Goal: Task Accomplishment & Management: Manage account settings

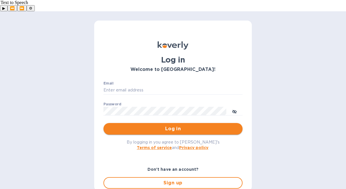
type input "office@stevengraf.wine"
click at [172, 126] on span "Log in" at bounding box center [173, 129] width 130 height 7
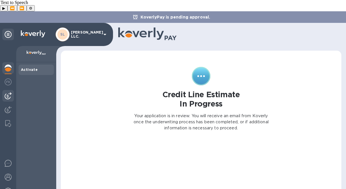
click at [12, 90] on div at bounding box center [8, 96] width 12 height 12
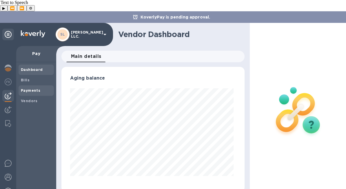
scroll to position [125, 181]
click at [29, 75] on div "Bills" at bounding box center [36, 80] width 35 height 10
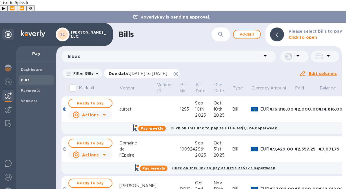
click at [178, 72] on icon at bounding box center [176, 74] width 5 height 5
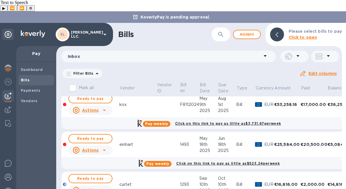
scroll to position [38, 0]
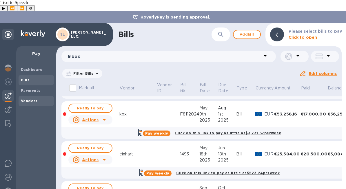
click at [38, 98] on span "Vendors" at bounding box center [36, 101] width 31 height 6
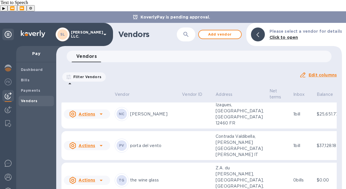
scroll to position [663, 0]
click at [35, 75] on div "Bills" at bounding box center [36, 80] width 35 height 10
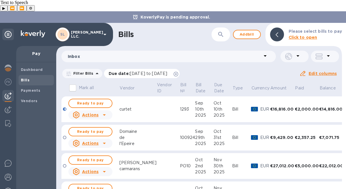
click at [180, 69] on div "Due date : [DATE] to [DATE]" at bounding box center [142, 73] width 76 height 9
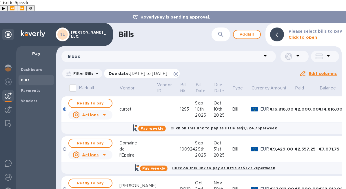
click at [178, 72] on icon at bounding box center [176, 74] width 5 height 5
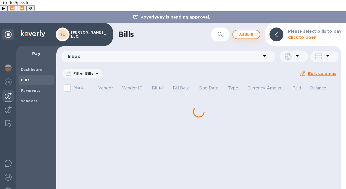
click at [251, 31] on span "Add bill" at bounding box center [246, 34] width 17 height 7
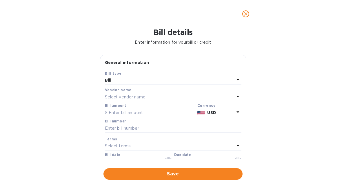
click at [157, 94] on div "Select vendor name" at bounding box center [170, 97] width 130 height 8
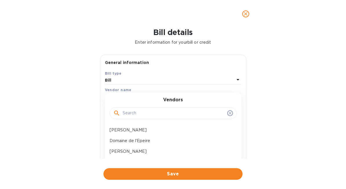
click at [155, 114] on input "text" at bounding box center [174, 113] width 102 height 9
type input "Wineglass"
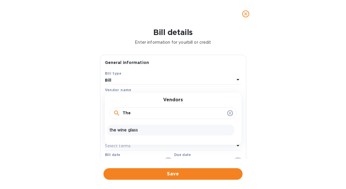
type input "The"
click at [150, 132] on p "the wine glass" at bounding box center [171, 130] width 123 height 6
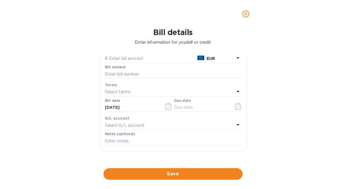
scroll to position [44, 0]
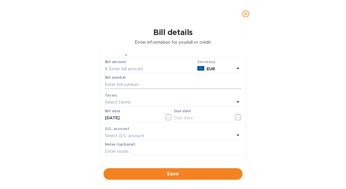
click at [148, 86] on input "text" at bounding box center [173, 84] width 137 height 9
click at [133, 66] on input "text" at bounding box center [150, 69] width 90 height 9
paste input "20,143.20"
type input "20,143.20"
click at [149, 81] on input "text" at bounding box center [173, 84] width 137 height 9
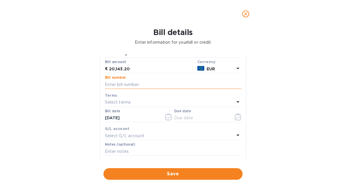
click at [152, 87] on input "text" at bounding box center [173, 84] width 137 height 9
type input "SUM25"
click at [185, 102] on div "Select terms" at bounding box center [170, 103] width 130 height 8
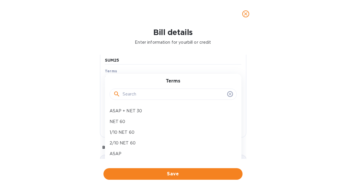
scroll to position [54, 0]
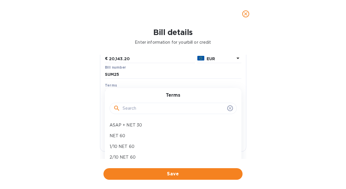
click at [170, 111] on input "text" at bounding box center [174, 108] width 102 height 9
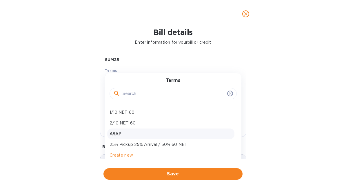
scroll to position [69, 0]
click at [160, 137] on p "ASAP" at bounding box center [171, 134] width 123 height 6
type input "[DATE]"
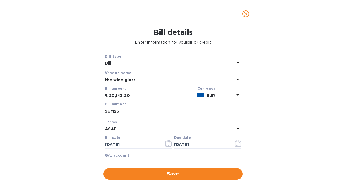
scroll to position [0, 0]
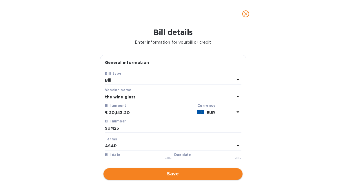
click at [207, 173] on span "Save" at bounding box center [173, 174] width 130 height 7
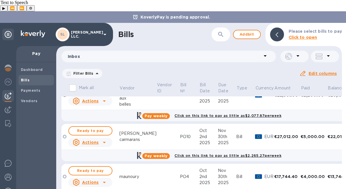
scroll to position [312, 0]
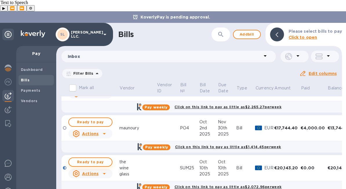
click at [92, 159] on span "Ready to pay" at bounding box center [91, 162] width 34 height 7
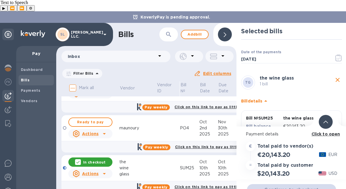
scroll to position [22, 0]
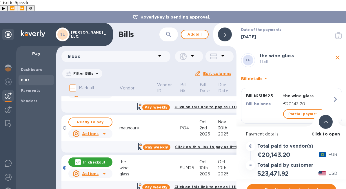
click at [323, 132] on b "Click to open" at bounding box center [326, 134] width 29 height 5
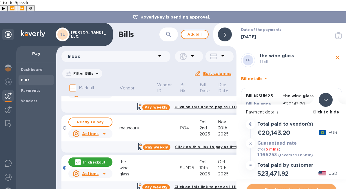
click at [294, 187] on span "Continue to checkout" at bounding box center [292, 190] width 80 height 7
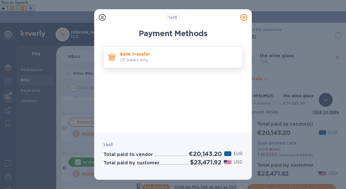
click at [142, 55] on p "Bank Transfer" at bounding box center [179, 54] width 118 height 6
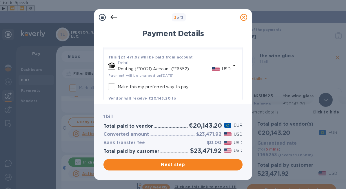
scroll to position [41, 0]
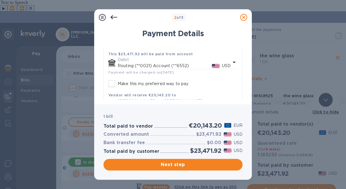
click at [231, 64] on icon "default-method" at bounding box center [234, 62] width 7 height 7
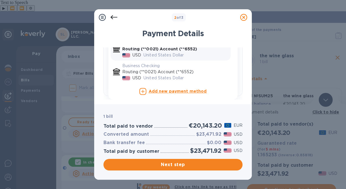
scroll to position [89, 0]
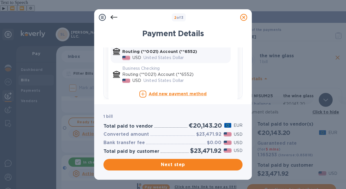
click at [244, 15] on icon at bounding box center [244, 17] width 7 height 7
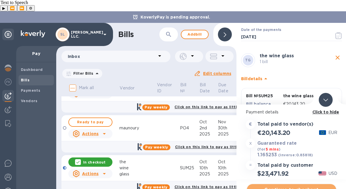
click at [299, 187] on span "Continue to checkout" at bounding box center [292, 190] width 80 height 7
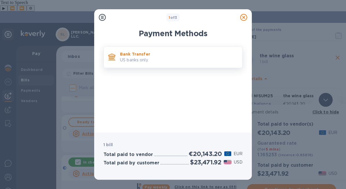
click at [141, 56] on p "Bank Transfer" at bounding box center [179, 54] width 118 height 6
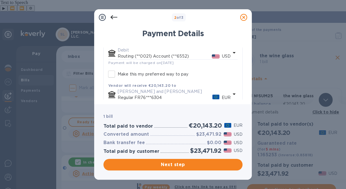
scroll to position [54, 0]
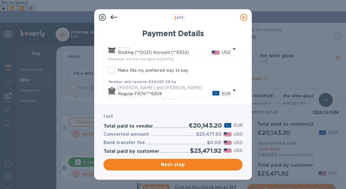
click at [146, 71] on p "Make this my preferred way to pay" at bounding box center [153, 71] width 71 height 6
click at [118, 71] on input "Make this my preferred way to pay" at bounding box center [112, 70] width 12 height 12
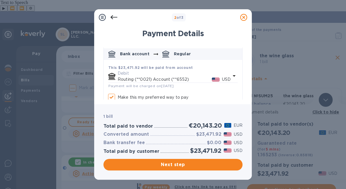
scroll to position [89, 0]
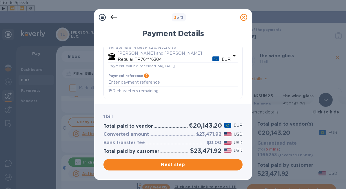
click at [244, 19] on icon at bounding box center [244, 17] width 7 height 7
checkbox input "true"
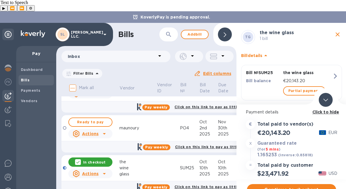
scroll to position [54, 0]
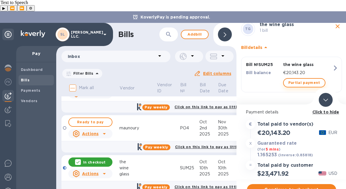
click at [304, 79] on span "Partial payment" at bounding box center [305, 82] width 32 height 7
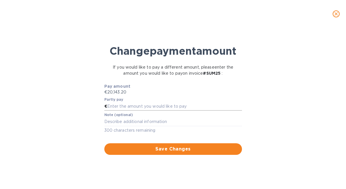
click at [140, 111] on input "text" at bounding box center [174, 106] width 135 height 9
type input "1,500"
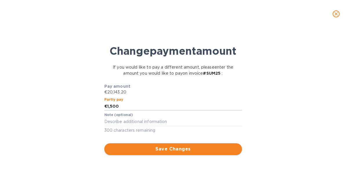
click at [175, 153] on span "Save Changes" at bounding box center [173, 149] width 129 height 7
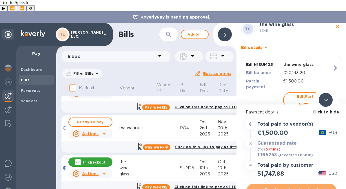
click at [303, 187] on span "Continue to checkout" at bounding box center [292, 190] width 80 height 7
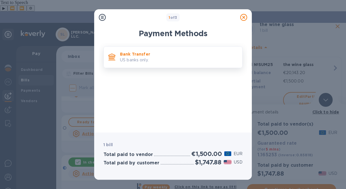
click at [158, 64] on div "Bank Transfer US banks only." at bounding box center [179, 57] width 122 height 17
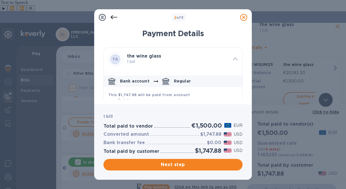
checkbox input "true"
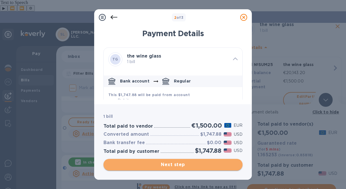
click at [223, 163] on span "Next step" at bounding box center [173, 165] width 130 height 7
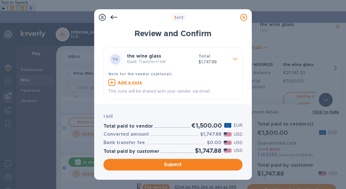
scroll to position [0, 0]
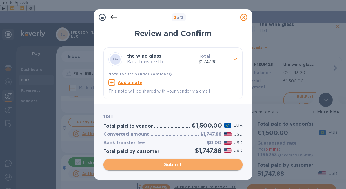
click at [213, 163] on span "Submit" at bounding box center [173, 165] width 130 height 7
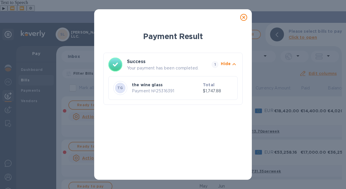
click at [247, 20] on icon at bounding box center [244, 17] width 7 height 7
